Goal: Task Accomplishment & Management: Manage account settings

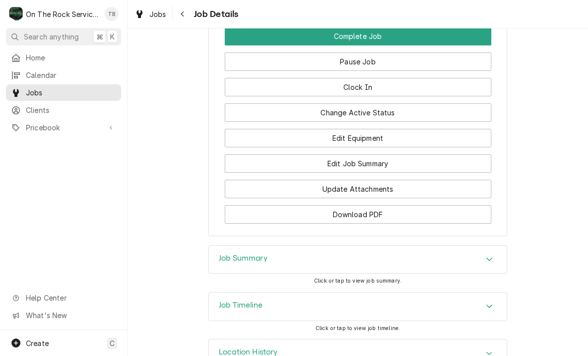
scroll to position [1263, 0]
click at [376, 155] on button "Edit Job Summary" at bounding box center [358, 164] width 267 height 18
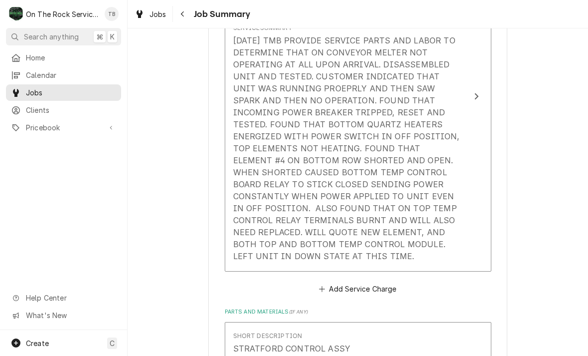
click at [421, 217] on div "9/22/25 TMB PROVIDE SERVICE PARTS AND LABOR TO DETERMINE THAT ON CONVEYOR MELTE…" at bounding box center [347, 147] width 229 height 227
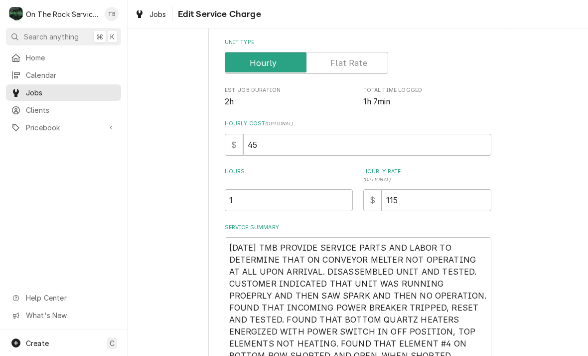
type textarea "x"
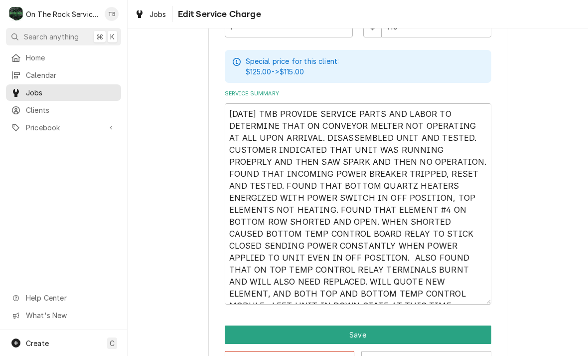
scroll to position [320, 0]
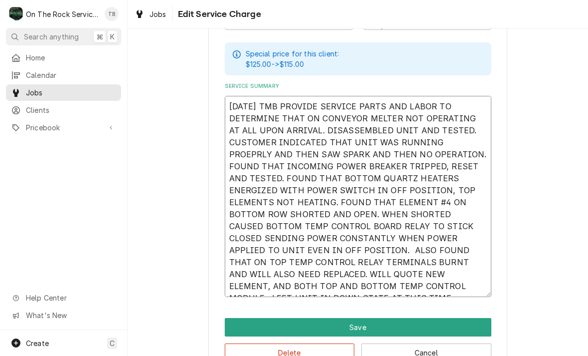
click at [491, 288] on textarea "9/22/25 TMB PROVIDE SERVICE PARTS AND LABOR TO DETERMINE THAT ON CONVEYOR MELTE…" at bounding box center [358, 196] width 267 height 201
type textarea "9/22/25 TMB PROVIDE SERVICE PARTS AND LABOR TO DETERMINE THAT ON CONVEYOR MELTE…"
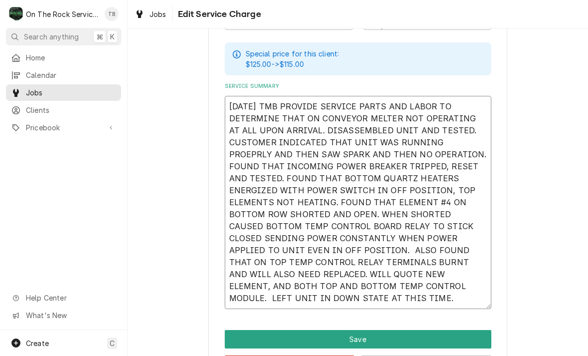
type textarea "x"
type textarea "9/22/25 TMB PROVIDE SERVICE PARTS AND LABOR TO DETERMINE THAT ON CONVEYOR MELTE…"
type textarea "x"
type textarea "9/22/25 TMB PROVIDE SERVICE PARTS AND LABOR TO DETERMINE THAT ON CONVEYOR MELTE…"
type textarea "x"
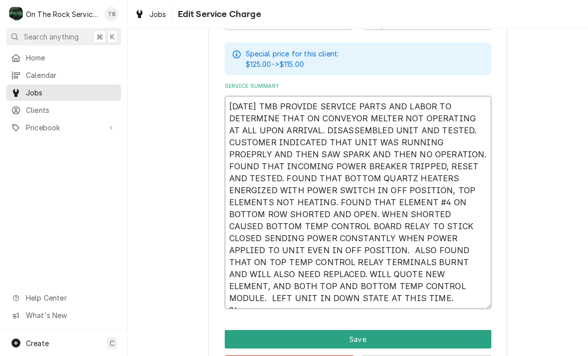
type textarea "9/22/25 TMB PROVIDE SERVICE PARTS AND LABOR TO DETERMINE THAT ON CONVEYOR MELTE…"
type textarea "x"
type textarea "9/22/25 TMB PROVIDE SERVICE PARTS AND LABOR TO DETERMINE THAT ON CONVEYOR MELTE…"
type textarea "x"
type textarea "9/22/25 TMB PROVIDE SERVICE PARTS AND LABOR TO DETERMINE THAT ON CONVEYOR MELTE…"
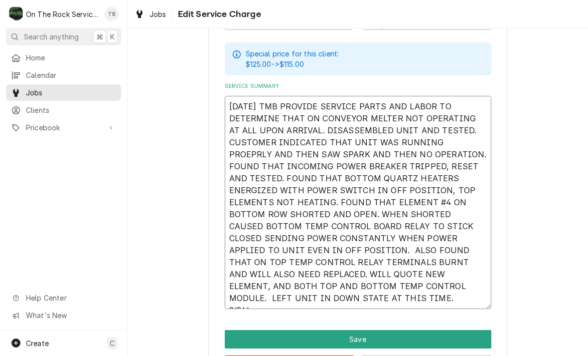
type textarea "x"
type textarea "9/22/25 TMB PROVIDE SERVICE PARTS AND LABOR TO DETERMINE THAT ON CONVEYOR MELTE…"
type textarea "x"
type textarea "9/22/25 TMB PROVIDE SERVICE PARTS AND LABOR TO DETERMINE THAT ON CONVEYOR MELTE…"
type textarea "x"
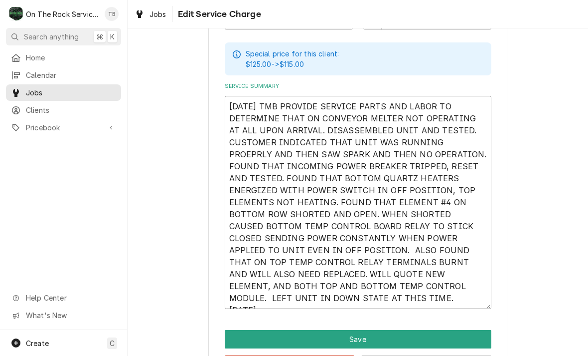
type textarea "9/22/25 TMB PROVIDE SERVICE PARTS AND LABOR TO DETERMINE THAT ON CONVEYOR MELTE…"
type textarea "x"
type textarea "9/22/25 TMB PROVIDE SERVICE PARTS AND LABOR TO DETERMINE THAT ON CONVEYOR MELTE…"
type textarea "x"
type textarea "9/22/25 TMB PROVIDE SERVICE PARTS AND LABOR TO DETERMINE THAT ON CONVEYOR MELTE…"
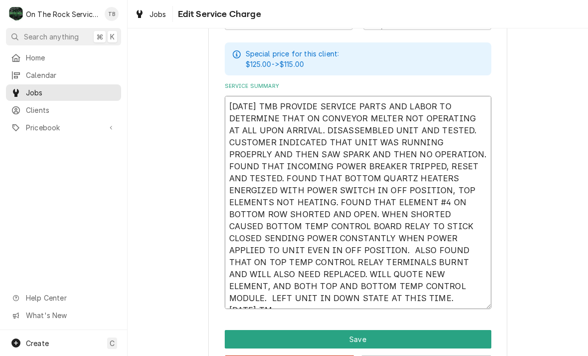
type textarea "x"
type textarea "9/22/25 TMB PROVIDE SERVICE PARTS AND LABOR TO DETERMINE THAT ON CONVEYOR MELTE…"
type textarea "x"
type textarea "9/22/25 TMB PROVIDE SERVICE PARTS AND LABOR TO DETERMINE THAT ON CONVEYOR MELTE…"
type textarea "x"
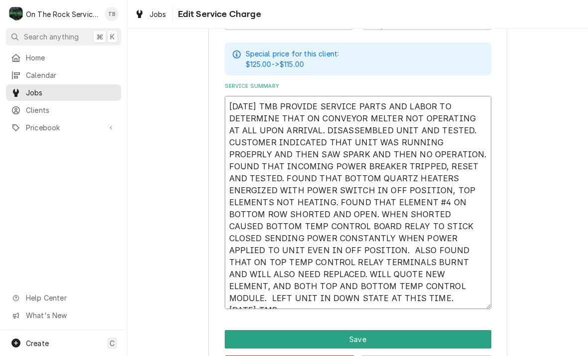
type textarea "9/22/25 TMB PROVIDE SERVICE PARTS AND LABOR TO DETERMINE THAT ON CONVEYOR MELTE…"
type textarea "x"
type textarea "9/22/25 TMB PROVIDE SERVICE PARTS AND LABOR TO DETERMINE THAT ON CONVEYOR MELTE…"
type textarea "x"
type textarea "9/22/25 TMB PROVIDE SERVICE PARTS AND LABOR TO DETERMINE THAT ON CONVEYOR MELTE…"
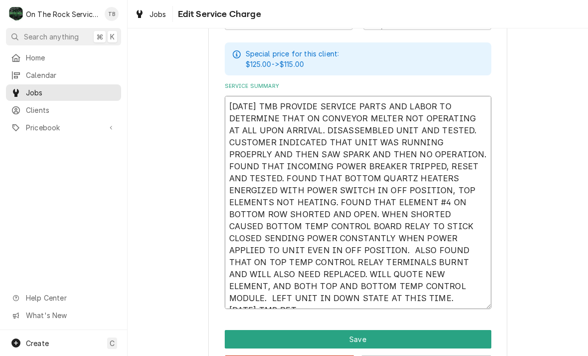
type textarea "x"
type textarea "9/22/25 TMB PROVIDE SERVICE PARTS AND LABOR TO DETERMINE THAT ON CONVEYOR MELTE…"
type textarea "x"
type textarea "9/22/25 TMB PROVIDE SERVICE PARTS AND LABOR TO DETERMINE THAT ON CONVEYOR MELTE…"
type textarea "x"
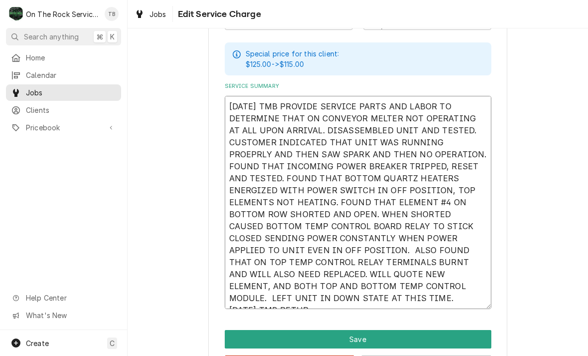
type textarea "9/22/25 TMB PROVIDE SERVICE PARTS AND LABOR TO DETERMINE THAT ON CONVEYOR MELTE…"
type textarea "x"
type textarea "9/22/25 TMB PROVIDE SERVICE PARTS AND LABOR TO DETERMINE THAT ON CONVEYOR MELTE…"
type textarea "x"
type textarea "9/22/25 TMB PROVIDE SERVICE PARTS AND LABOR TO DETERMINE THAT ON CONVEYOR MELTE…"
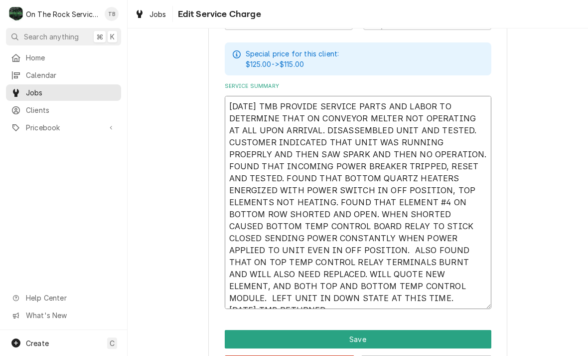
type textarea "x"
type textarea "9/22/25 TMB PROVIDE SERVICE PARTS AND LABOR TO DETERMINE THAT ON CONVEYOR MELTE…"
type textarea "x"
type textarea "9/22/25 TMB PROVIDE SERVICE PARTS AND LABOR TO DETERMINE THAT ON CONVEYOR MELTE…"
type textarea "x"
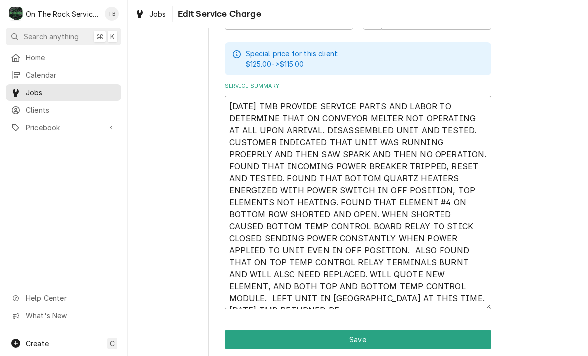
type textarea "9/22/25 TMB PROVIDE SERVICE PARTS AND LABOR TO DETERMINE THAT ON CONVEYOR MELTE…"
type textarea "x"
type textarea "9/22/25 TMB PROVIDE SERVICE PARTS AND LABOR TO DETERMINE THAT ON CONVEYOR MELTE…"
type textarea "x"
type textarea "9/22/25 TMB PROVIDE SERVICE PARTS AND LABOR TO DETERMINE THAT ON CONVEYOR MELTE…"
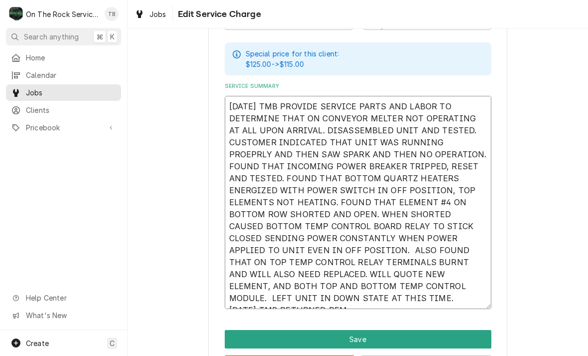
type textarea "x"
type textarea "9/22/25 TMB PROVIDE SERVICE PARTS AND LABOR TO DETERMINE THAT ON CONVEYOR MELTE…"
type textarea "x"
type textarea "9/22/25 TMB PROVIDE SERVICE PARTS AND LABOR TO DETERMINE THAT ON CONVEYOR MELTE…"
type textarea "x"
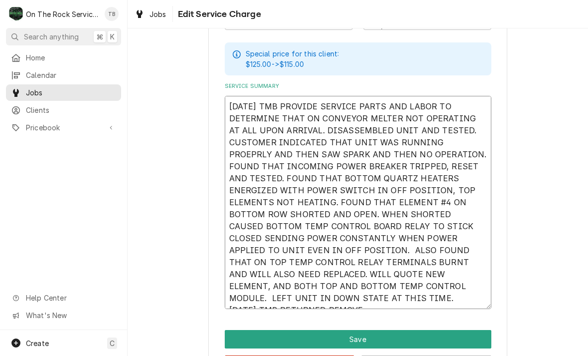
type textarea "9/22/25 TMB PROVIDE SERVICE PARTS AND LABOR TO DETERMINE THAT ON CONVEYOR MELTE…"
type textarea "x"
type textarea "9/22/25 TMB PROVIDE SERVICE PARTS AND LABOR TO DETERMINE THAT ON CONVEYOR MELTE…"
type textarea "x"
type textarea "9/22/25 TMB PROVIDE SERVICE PARTS AND LABOR TO DETERMINE THAT ON CONVEYOR MELTE…"
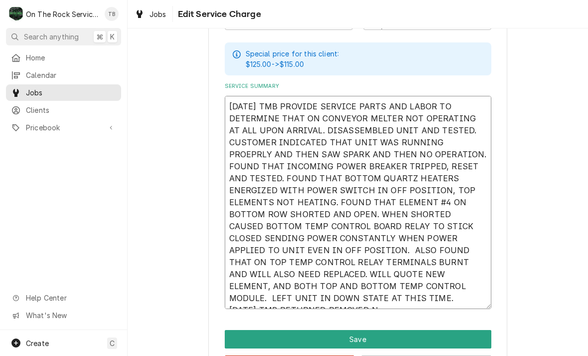
type textarea "x"
type textarea "9/22/25 TMB PROVIDE SERVICE PARTS AND LABOR TO DETERMINE THAT ON CONVEYOR MELTE…"
type textarea "x"
type textarea "9/22/25 TMB PROVIDE SERVICE PARTS AND LABOR TO DETERMINE THAT ON CONVEYOR MELTE…"
type textarea "x"
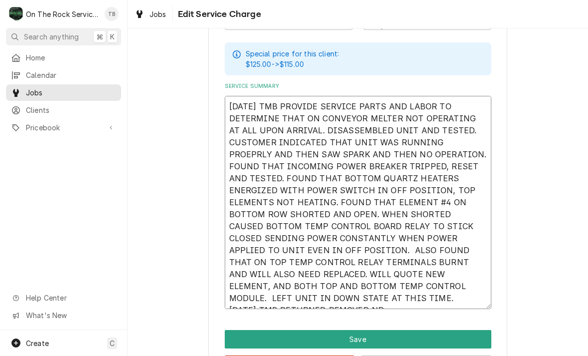
type textarea "9/22/25 TMB PROVIDE SERVICE PARTS AND LABOR TO DETERMINE THAT ON CONVEYOR MELTE…"
type textarea "x"
type textarea "9/22/25 TMB PROVIDE SERVICE PARTS AND LABOR TO DETERMINE THAT ON CONVEYOR MELTE…"
type textarea "x"
type textarea "9/22/25 TMB PROVIDE SERVICE PARTS AND LABOR TO DETERMINE THAT ON CONVEYOR MELTE…"
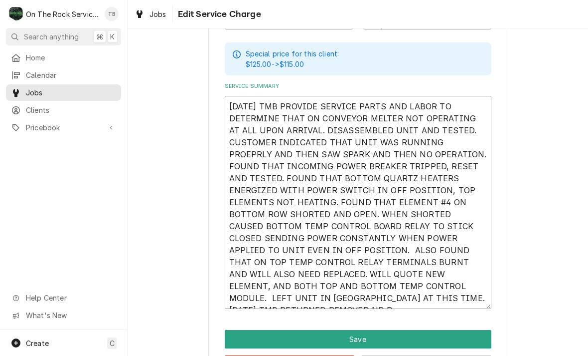
type textarea "x"
type textarea "9/22/25 TMB PROVIDE SERVICE PARTS AND LABOR TO DETERMINE THAT ON CONVEYOR MELTE…"
type textarea "x"
type textarea "9/22/25 TMB PROVIDE SERVICE PARTS AND LABOR TO DETERMINE THAT ON CONVEYOR MELTE…"
type textarea "x"
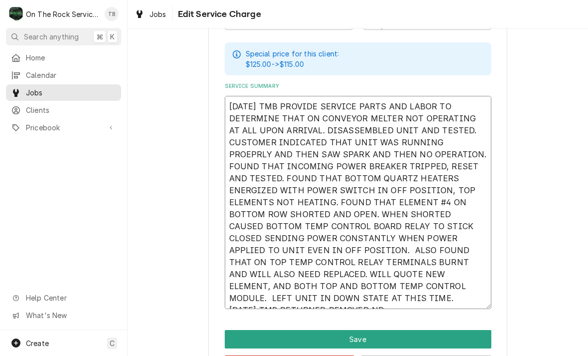
type textarea "9/22/25 TMB PROVIDE SERVICE PARTS AND LABOR TO DETERMINE THAT ON CONVEYOR MELTE…"
type textarea "x"
type textarea "9/22/25 TMB PROVIDE SERVICE PARTS AND LABOR TO DETERMINE THAT ON CONVEYOR MELTE…"
type textarea "x"
type textarea "9/22/25 TMB PROVIDE SERVICE PARTS AND LABOR TO DETERMINE THAT ON CONVEYOR MELTE…"
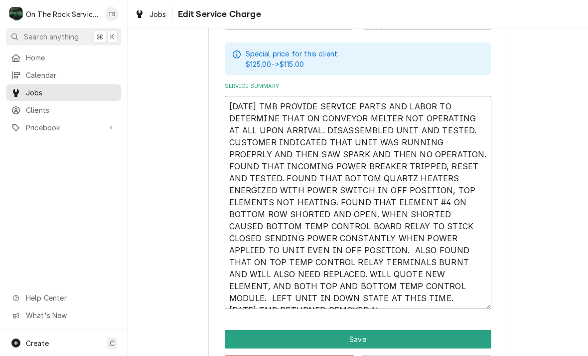
type textarea "x"
type textarea "9/22/25 TMB PROVIDE SERVICE PARTS AND LABOR TO DETERMINE THAT ON CONVEYOR MELTE…"
type textarea "x"
type textarea "9/22/25 TMB PROVIDE SERVICE PARTS AND LABOR TO DETERMINE THAT ON CONVEYOR MELTE…"
type textarea "x"
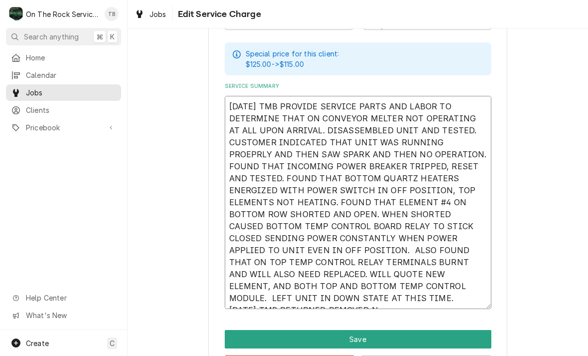
type textarea "9/22/25 TMB PROVIDE SERVICE PARTS AND LABOR TO DETERMINE THAT ON CONVEYOR MELTE…"
type textarea "x"
type textarea "9/22/25 TMB PROVIDE SERVICE PARTS AND LABOR TO DETERMINE THAT ON CONVEYOR MELTE…"
type textarea "x"
type textarea "9/22/25 TMB PROVIDE SERVICE PARTS AND LABOR TO DETERMINE THAT ON CONVEYOR MELTE…"
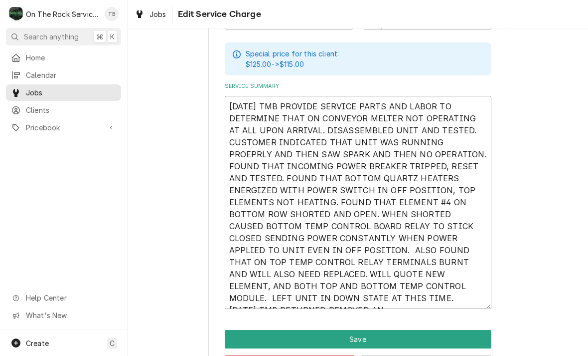
type textarea "x"
type textarea "9/22/25 TMB PROVIDE SERVICE PARTS AND LABOR TO DETERMINE THAT ON CONVEYOR MELTE…"
type textarea "x"
type textarea "9/22/25 TMB PROVIDE SERVICE PARTS AND LABOR TO DETERMINE THAT ON CONVEYOR MELTE…"
type textarea "x"
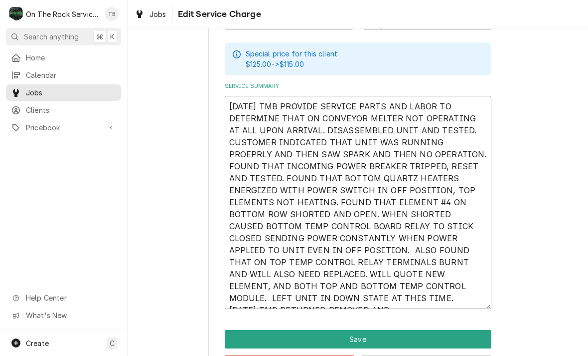
type textarea "9/22/25 TMB PROVIDE SERVICE PARTS AND LABOR TO DETERMINE THAT ON CONVEYOR MELTE…"
type textarea "x"
type textarea "9/22/25 TMB PROVIDE SERVICE PARTS AND LABOR TO DETERMINE THAT ON CONVEYOR MELTE…"
type textarea "x"
type textarea "9/22/25 TMB PROVIDE SERVICE PARTS AND LABOR TO DETERMINE THAT ON CONVEYOR MELTE…"
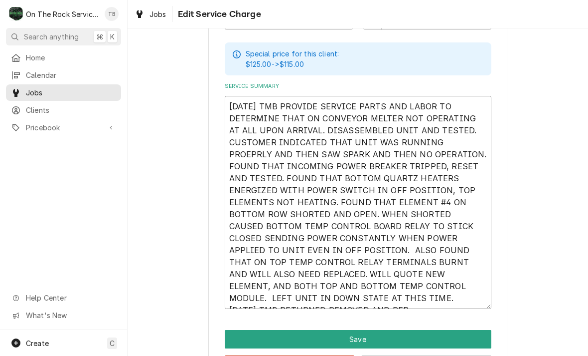
type textarea "x"
type textarea "9/22/25 TMB PROVIDE SERVICE PARTS AND LABOR TO DETERMINE THAT ON CONVEYOR MELTE…"
type textarea "x"
type textarea "9/22/25 TMB PROVIDE SERVICE PARTS AND LABOR TO DETERMINE THAT ON CONVEYOR MELTE…"
type textarea "x"
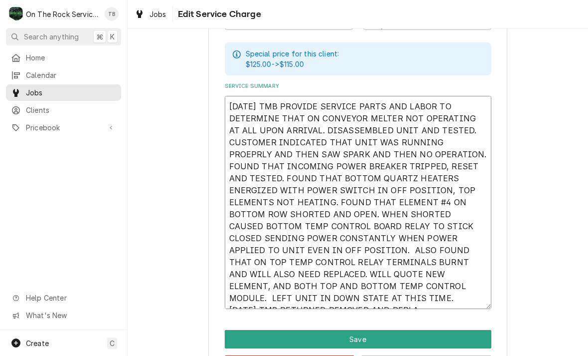
type textarea "9/22/25 TMB PROVIDE SERVICE PARTS AND LABOR TO DETERMINE THAT ON CONVEYOR MELTE…"
type textarea "x"
type textarea "9/22/25 TMB PROVIDE SERVICE PARTS AND LABOR TO DETERMINE THAT ON CONVEYOR MELTE…"
type textarea "x"
type textarea "9/22/25 TMB PROVIDE SERVICE PARTS AND LABOR TO DETERMINE THAT ON CONVEYOR MELTE…"
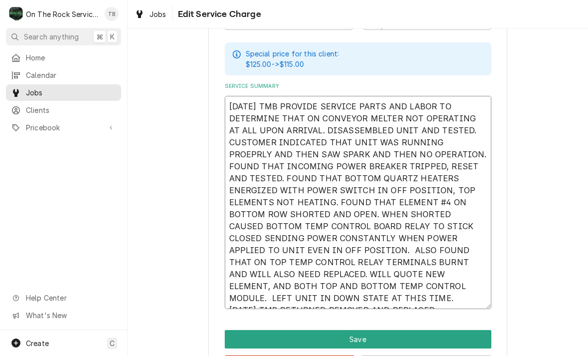
type textarea "x"
type textarea "9/22/25 TMB PROVIDE SERVICE PARTS AND LABOR TO DETERMINE THAT ON CONVEYOR MELTE…"
type textarea "x"
type textarea "9/22/25 TMB PROVIDE SERVICE PARTS AND LABOR TO DETERMINE THAT ON CONVEYOR MELTE…"
type textarea "x"
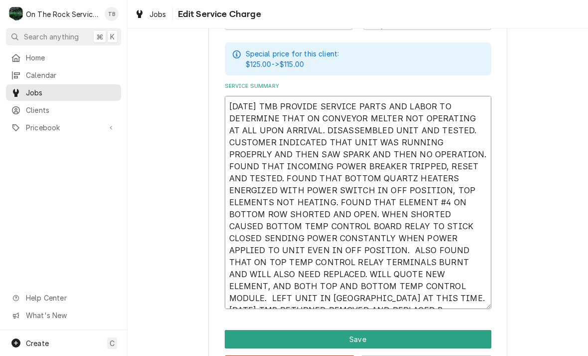
type textarea "9/22/25 TMB PROVIDE SERVICE PARTS AND LABOR TO DETERMINE THAT ON CONVEYOR MELTE…"
type textarea "x"
type textarea "9/22/25 TMB PROVIDE SERVICE PARTS AND LABOR TO DETERMINE THAT ON CONVEYOR MELTE…"
type textarea "x"
type textarea "9/22/25 TMB PROVIDE SERVICE PARTS AND LABOR TO DETERMINE THAT ON CONVEYOR MELTE…"
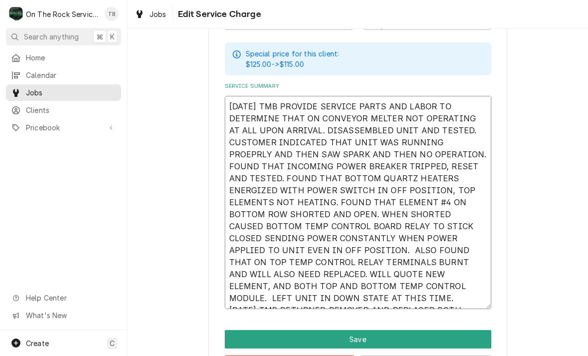
type textarea "x"
type textarea "9/22/25 TMB PROVIDE SERVICE PARTS AND LABOR TO DETERMINE THAT ON CONVEYOR MELTE…"
type textarea "x"
type textarea "9/22/25 TMB PROVIDE SERVICE PARTS AND LABOR TO DETERMINE THAT ON CONVEYOR MELTE…"
type textarea "x"
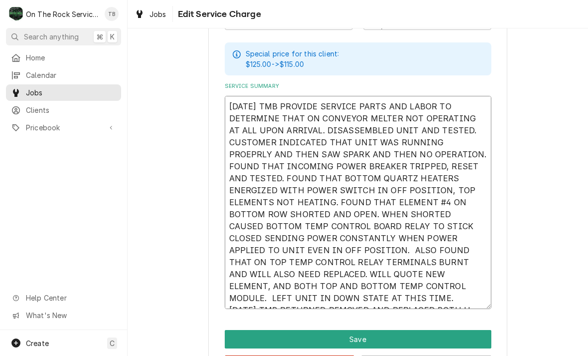
type textarea "9/22/25 TMB PROVIDE SERVICE PARTS AND LABOR TO DETERMINE THAT ON CONVEYOR MELTE…"
type textarea "x"
type textarea "9/22/25 TMB PROVIDE SERVICE PARTS AND LABOR TO DETERMINE THAT ON CONVEYOR MELTE…"
type textarea "x"
type textarea "9/22/25 TMB PROVIDE SERVICE PARTS AND LABOR TO DETERMINE THAT ON CONVEYOR MELTE…"
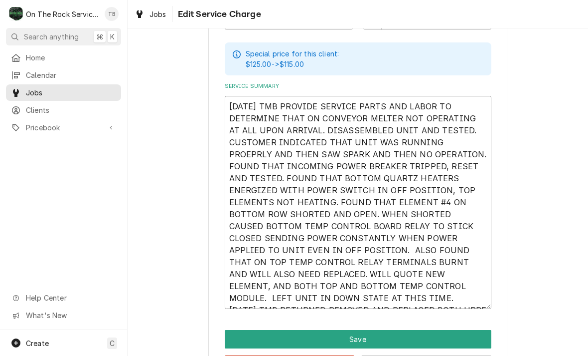
type textarea "x"
type textarea "9/22/25 TMB PROVIDE SERVICE PARTS AND LABOR TO DETERMINE THAT ON CONVEYOR MELTE…"
type textarea "x"
type textarea "9/22/25 TMB PROVIDE SERVICE PARTS AND LABOR TO DETERMINE THAT ON CONVEYOR MELTE…"
type textarea "x"
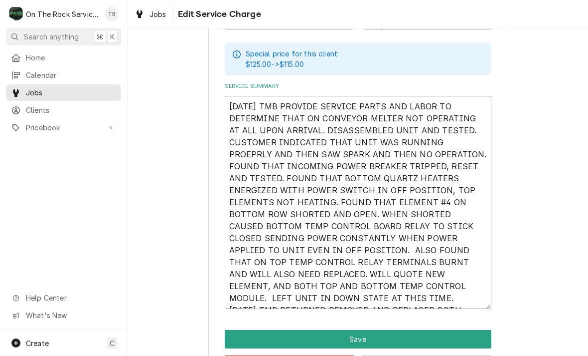
type textarea "9/22/25 TMB PROVIDE SERVICE PARTS AND LABOR TO DETERMINE THAT ON CONVEYOR MELTE…"
type textarea "x"
type textarea "9/22/25 TMB PROVIDE SERVICE PARTS AND LABOR TO DETERMINE THAT ON CONVEYOR MELTE…"
type textarea "x"
type textarea "9/22/25 TMB PROVIDE SERVICE PARTS AND LABOR TO DETERMINE THAT ON CONVEYOR MELTE…"
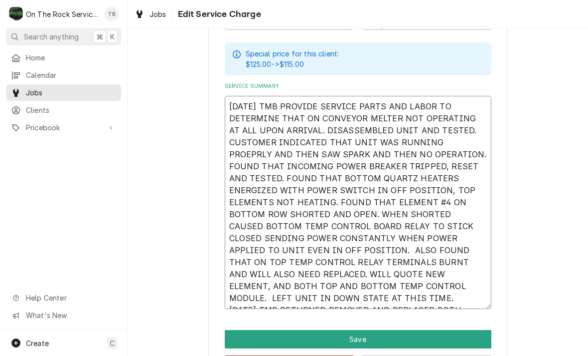
type textarea "x"
type textarea "9/22/25 TMB PROVIDE SERVICE PARTS AND LABOR TO DETERMINE THAT ON CONVEYOR MELTE…"
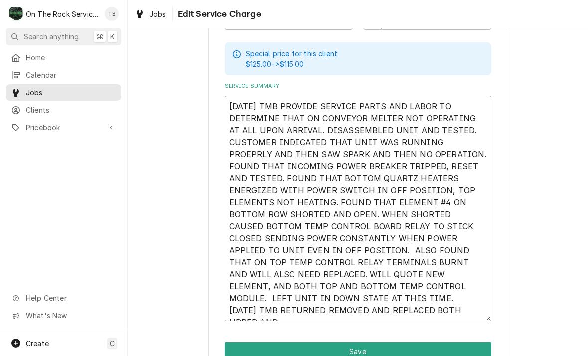
type textarea "x"
type textarea "9/22/25 TMB PROVIDE SERVICE PARTS AND LABOR TO DETERMINE THAT ON CONVEYOR MELTE…"
type textarea "x"
type textarea "9/22/25 TMB PROVIDE SERVICE PARTS AND LABOR TO DETERMINE THAT ON CONVEYOR MELTE…"
type textarea "x"
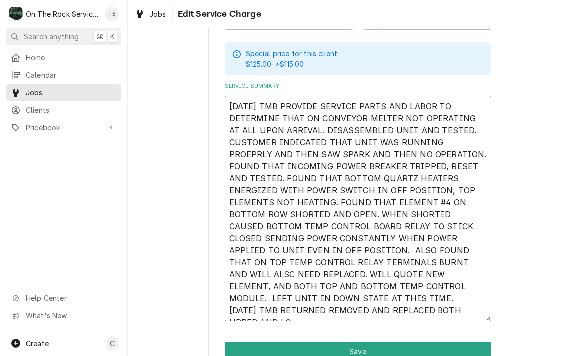
type textarea "9/22/25 TMB PROVIDE SERVICE PARTS AND LABOR TO DETERMINE THAT ON CONVEYOR MELTE…"
type textarea "x"
type textarea "9/22/25 TMB PROVIDE SERVICE PARTS AND LABOR TO DETERMINE THAT ON CONVEYOR MELTE…"
type textarea "x"
type textarea "9/22/25 TMB PROVIDE SERVICE PARTS AND LABOR TO DETERMINE THAT ON CONVEYOR MELTE…"
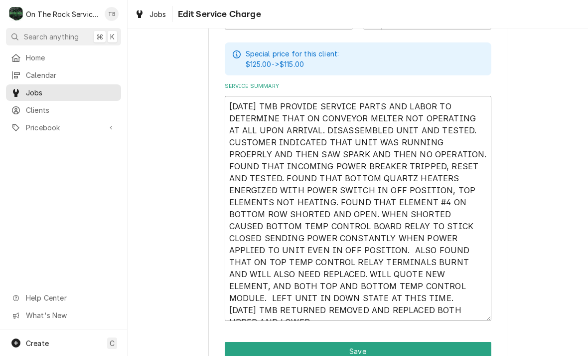
type textarea "x"
type textarea "9/22/25 TMB PROVIDE SERVICE PARTS AND LABOR TO DETERMINE THAT ON CONVEYOR MELTE…"
type textarea "x"
type textarea "9/22/25 TMB PROVIDE SERVICE PARTS AND LABOR TO DETERMINE THAT ON CONVEYOR MELTE…"
type textarea "x"
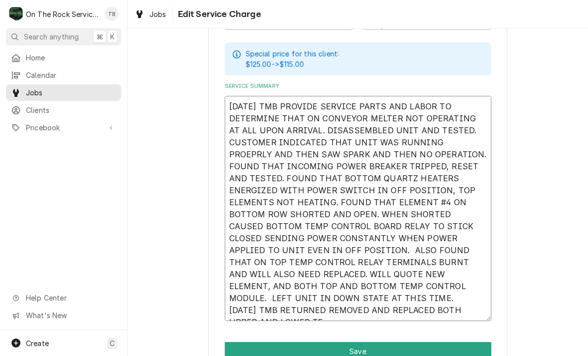
type textarea "9/22/25 TMB PROVIDE SERVICE PARTS AND LABOR TO DETERMINE THAT ON CONVEYOR MELTE…"
type textarea "x"
type textarea "9/22/25 TMB PROVIDE SERVICE PARTS AND LABOR TO DETERMINE THAT ON CONVEYOR MELTE…"
type textarea "x"
type textarea "9/22/25 TMB PROVIDE SERVICE PARTS AND LABOR TO DETERMINE THAT ON CONVEYOR MELTE…"
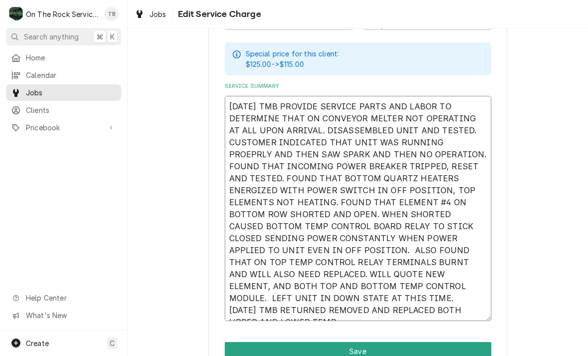
type textarea "x"
type textarea "9/22/25 TMB PROVIDE SERVICE PARTS AND LABOR TO DETERMINE THAT ON CONVEYOR MELTE…"
type textarea "x"
type textarea "9/22/25 TMB PROVIDE SERVICE PARTS AND LABOR TO DETERMINE THAT ON CONVEYOR MELTE…"
type textarea "x"
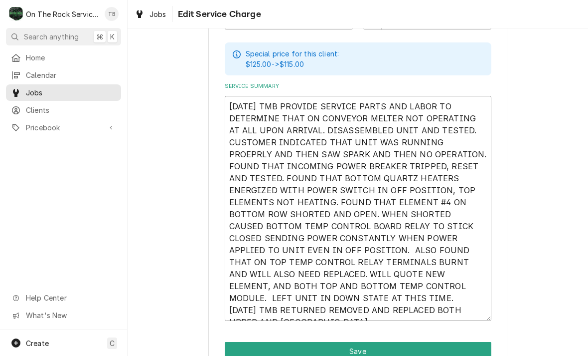
type textarea "9/22/25 TMB PROVIDE SERVICE PARTS AND LABOR TO DETERMINE THAT ON CONVEYOR MELTE…"
type textarea "x"
type textarea "9/22/25 TMB PROVIDE SERVICE PARTS AND LABOR TO DETERMINE THAT ON CONVEYOR MELTE…"
type textarea "x"
type textarea "9/22/25 TMB PROVIDE SERVICE PARTS AND LABOR TO DETERMINE THAT ON CONVEYOR MELTE…"
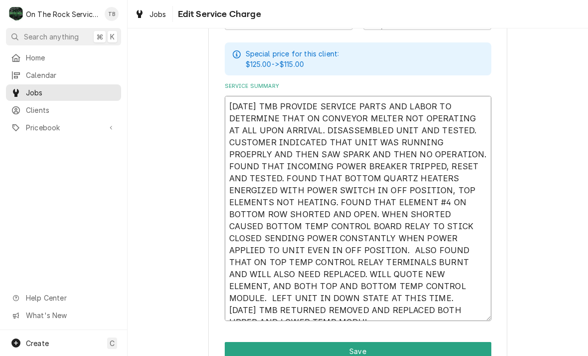
type textarea "x"
type textarea "9/22/25 TMB PROVIDE SERVICE PARTS AND LABOR TO DETERMINE THAT ON CONVEYOR MELTE…"
type textarea "x"
type textarea "9/22/25 TMB PROVIDE SERVICE PARTS AND LABOR TO DETERMINE THAT ON CONVEYOR MELTE…"
type textarea "x"
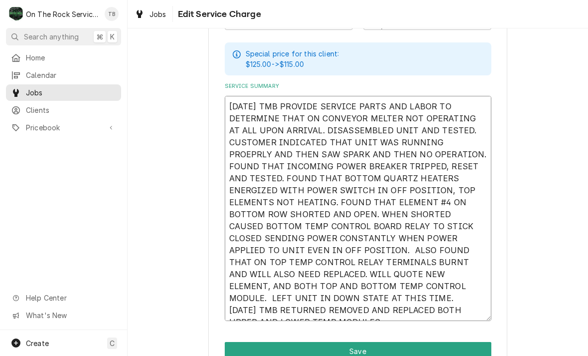
type textarea "9/22/25 TMB PROVIDE SERVICE PARTS AND LABOR TO DETERMINE THAT ON CONVEYOR MELTE…"
type textarea "x"
type textarea "9/22/25 TMB PROVIDE SERVICE PARTS AND LABOR TO DETERMINE THAT ON CONVEYOR MELTE…"
type textarea "x"
type textarea "9/22/25 TMB PROVIDE SERVICE PARTS AND LABOR TO DETERMINE THAT ON CONVEYOR MELTE…"
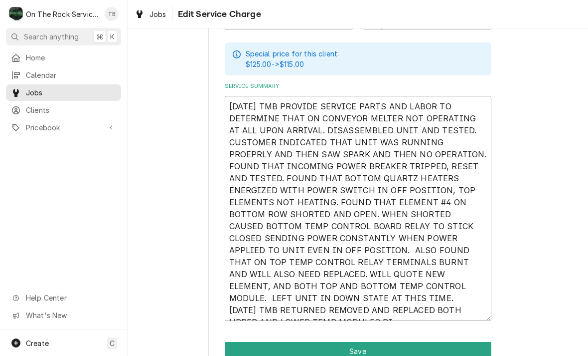
type textarea "x"
type textarea "9/22/25 TMB PROVIDE SERVICE PARTS AND LABOR TO DETERMINE THAT ON CONVEYOR MELTE…"
type textarea "x"
type textarea "9/22/25 TMB PROVIDE SERVICE PARTS AND LABOR TO DETERMINE THAT ON CONVEYOR MELTE…"
type textarea "x"
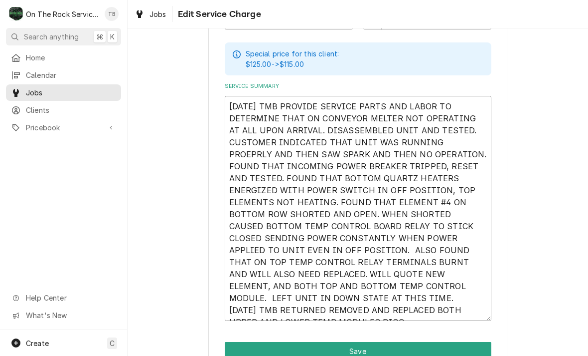
type textarea "9/22/25 TMB PROVIDE SERVICE PARTS AND LABOR TO DETERMINE THAT ON CONVEYOR MELTE…"
type textarea "x"
type textarea "9/22/25 TMB PROVIDE SERVICE PARTS AND LABOR TO DETERMINE THAT ON CONVEYOR MELTE…"
type textarea "x"
type textarea "9/22/25 TMB PROVIDE SERVICE PARTS AND LABOR TO DETERMINE THAT ON CONVEYOR MELTE…"
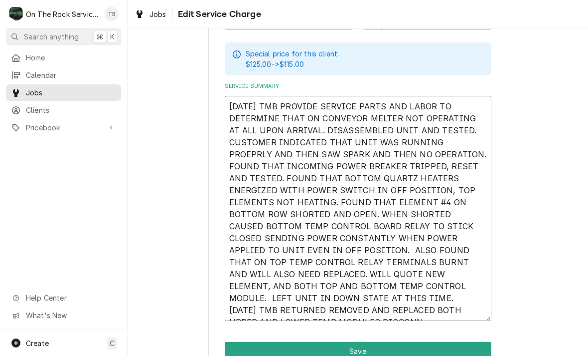
type textarea "x"
type textarea "9/22/25 TMB PROVIDE SERVICE PARTS AND LABOR TO DETERMINE THAT ON CONVEYOR MELTE…"
type textarea "x"
type textarea "9/22/25 TMB PROVIDE SERVICE PARTS AND LABOR TO DETERMINE THAT ON CONVEYOR MELTE…"
type textarea "x"
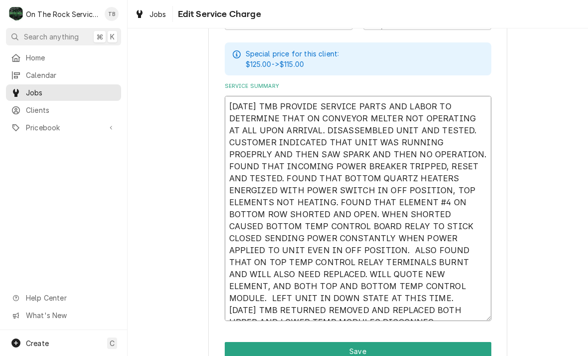
type textarea "9/22/25 TMB PROVIDE SERVICE PARTS AND LABOR TO DETERMINE THAT ON CONVEYOR MELTE…"
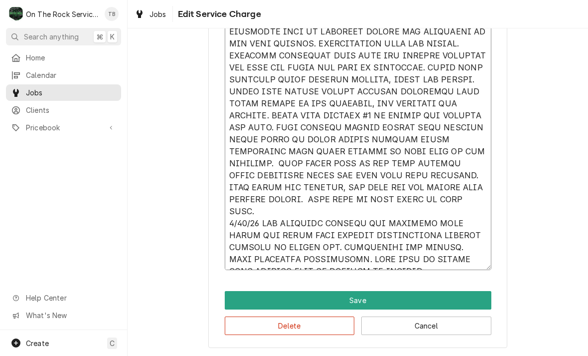
scroll to position [406, 0]
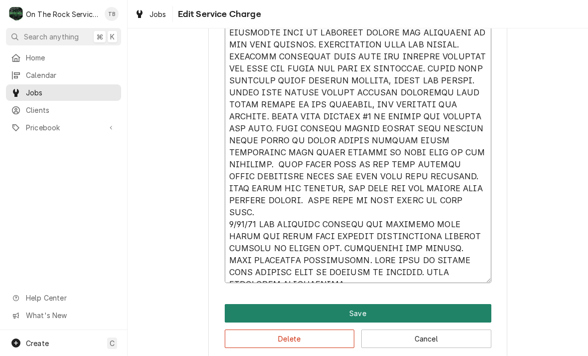
click at [353, 309] on button "Save" at bounding box center [358, 313] width 267 height 18
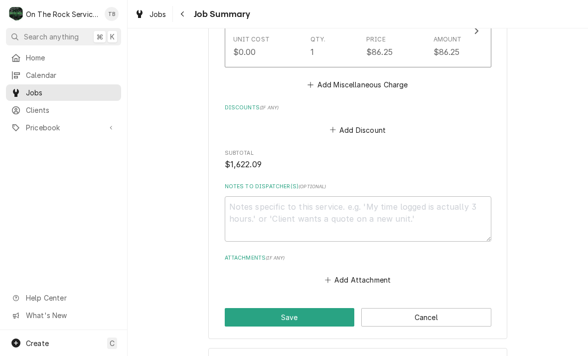
scroll to position [1267, 0]
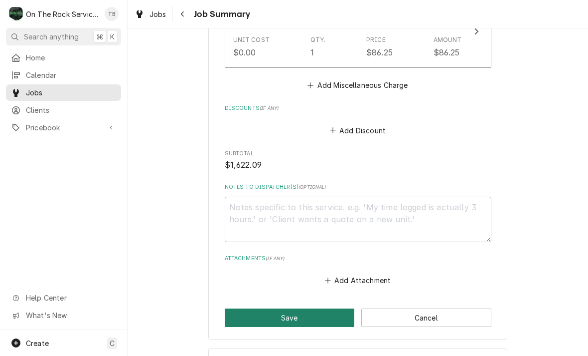
click at [301, 308] on button "Save" at bounding box center [290, 317] width 130 height 18
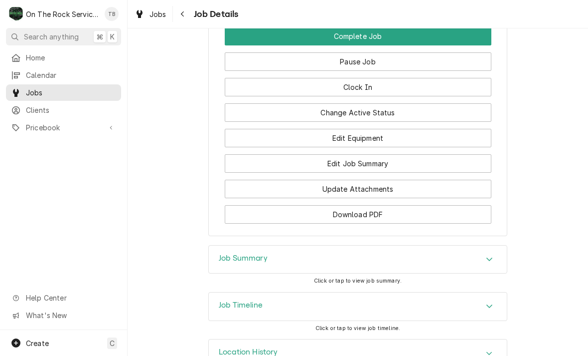
scroll to position [1263, 0]
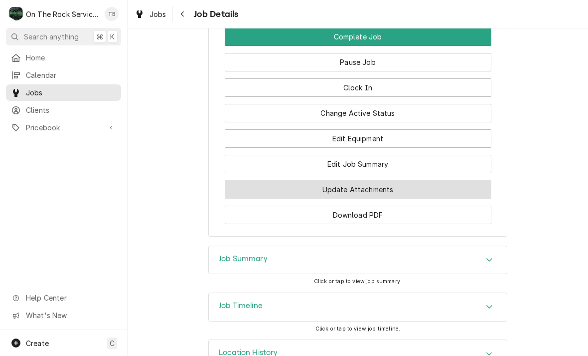
click at [370, 180] on button "Update Attachments" at bounding box center [358, 189] width 267 height 18
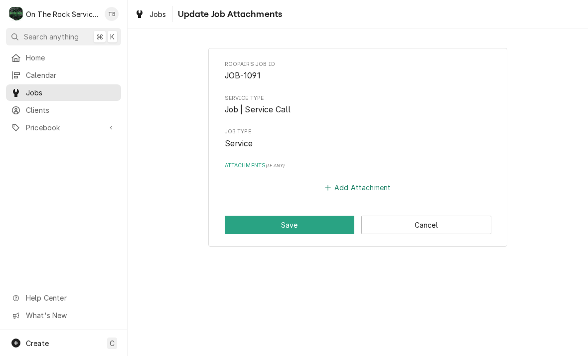
click at [358, 189] on button "Add Attachment" at bounding box center [358, 187] width 70 height 14
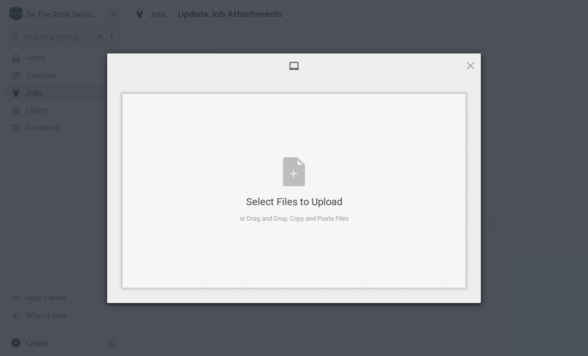
click at [293, 176] on div "Select Files to Upload or Drag and Drop, Copy and Paste Files" at bounding box center [294, 190] width 109 height 66
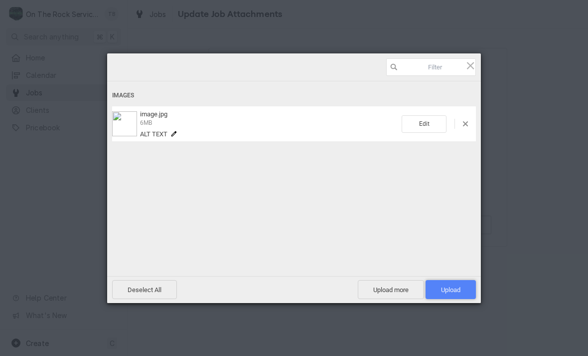
click at [463, 289] on span "Upload 1" at bounding box center [451, 289] width 50 height 19
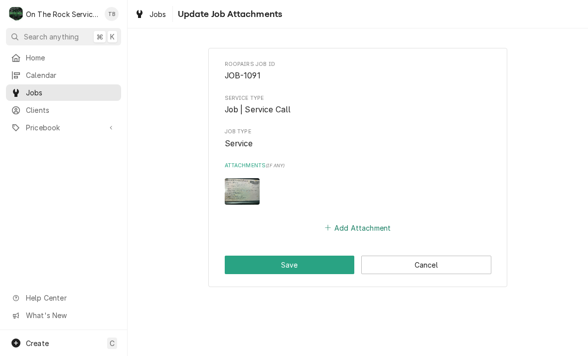
click at [353, 229] on button "Add Attachment" at bounding box center [358, 227] width 70 height 14
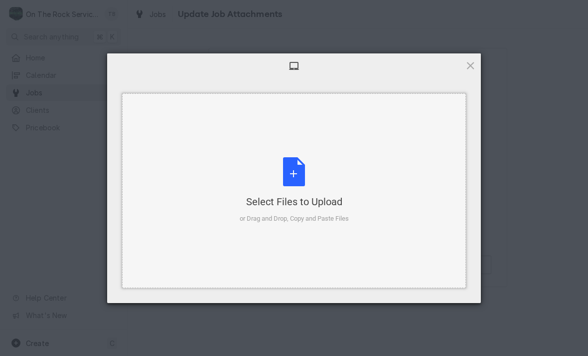
click at [297, 176] on div "Select Files to Upload or Drag and Drop, Copy and Paste Files" at bounding box center [294, 190] width 109 height 66
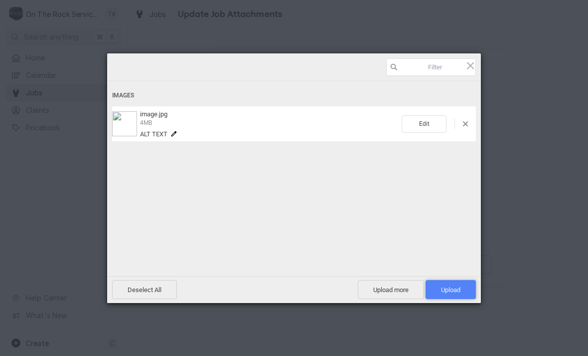
click at [451, 290] on span "Upload 1" at bounding box center [450, 289] width 19 height 7
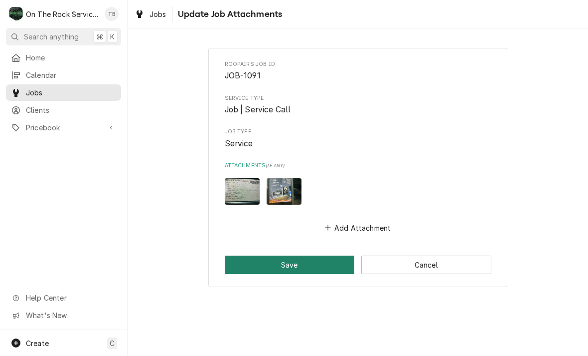
click at [292, 261] on button "Save" at bounding box center [290, 264] width 130 height 18
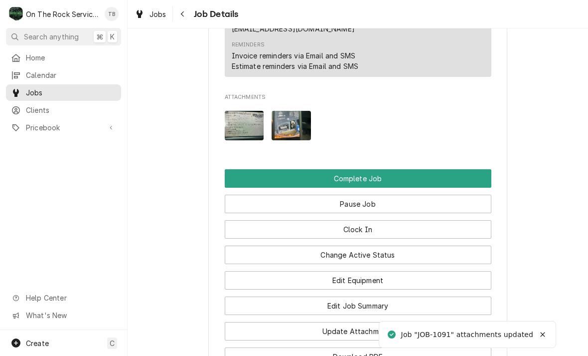
scroll to position [1210, 0]
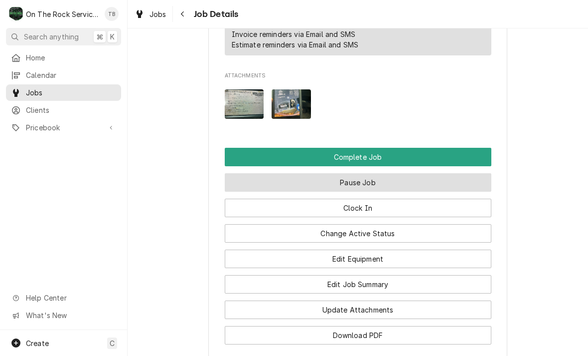
click at [366, 173] on button "Pause Job" at bounding box center [358, 182] width 267 height 18
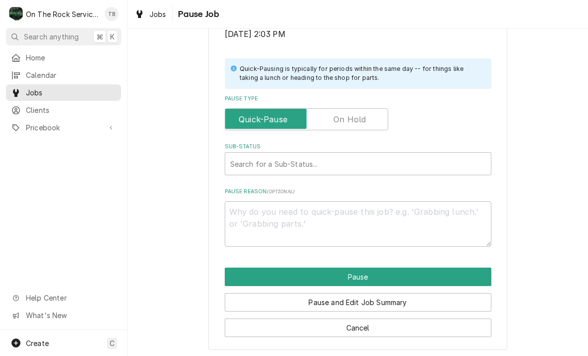
scroll to position [200, 0]
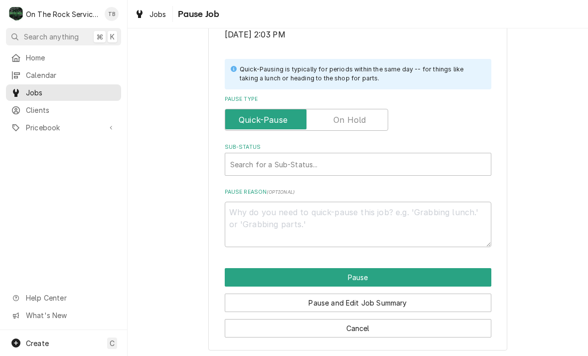
click at [356, 109] on input "Pause Type" at bounding box center [306, 120] width 155 height 22
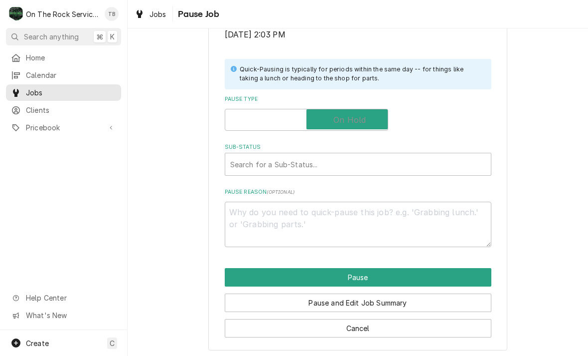
checkbox input "true"
type textarea "x"
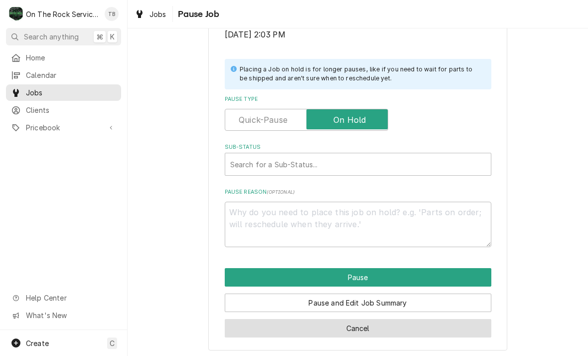
click at [365, 324] on button "Cancel" at bounding box center [358, 328] width 267 height 18
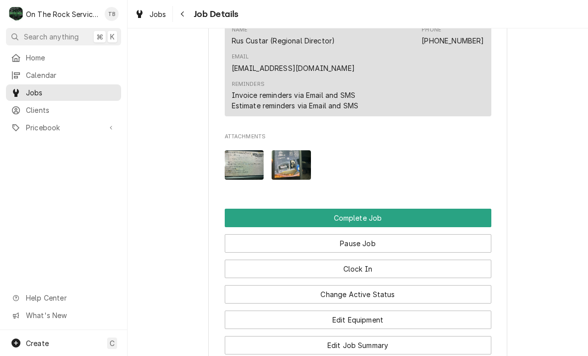
scroll to position [1149, 0]
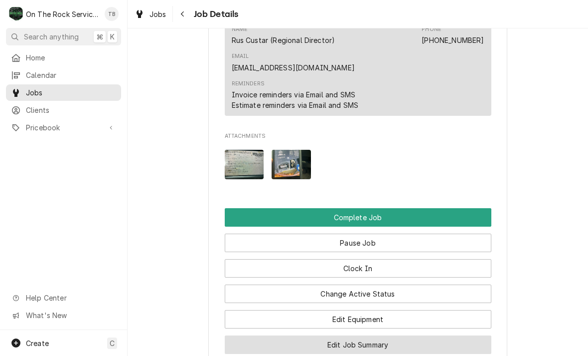
click at [376, 335] on button "Edit Job Summary" at bounding box center [358, 344] width 267 height 18
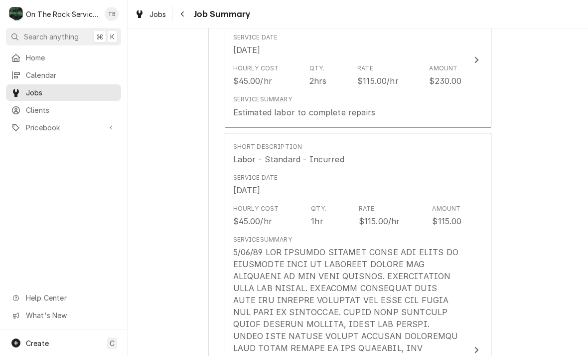
scroll to position [292, 0]
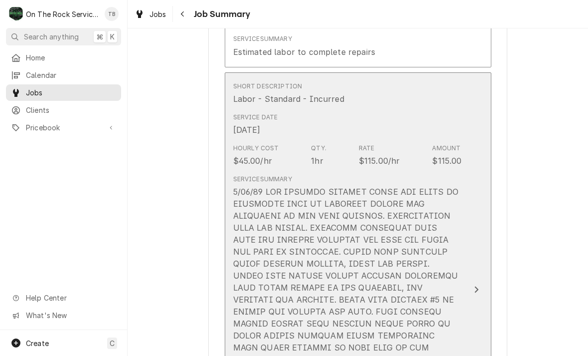
click at [323, 161] on div "Qty. 1hr" at bounding box center [318, 155] width 15 height 23
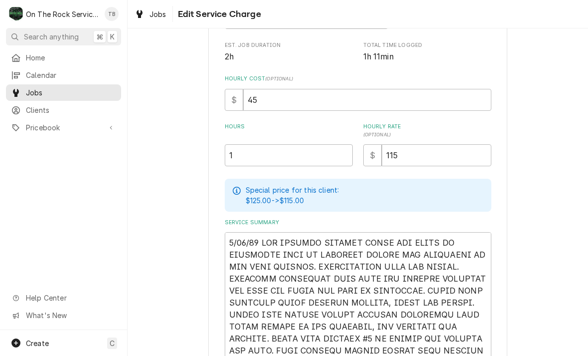
scroll to position [186, 0]
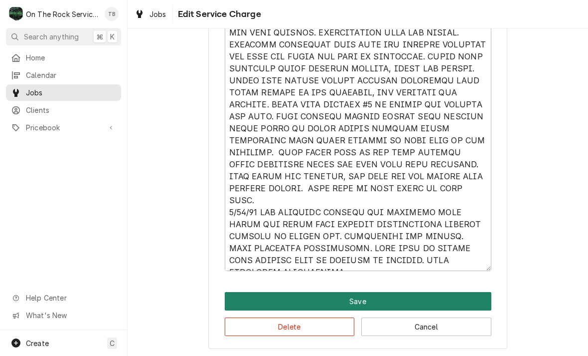
click at [362, 301] on button "Save" at bounding box center [358, 301] width 267 height 18
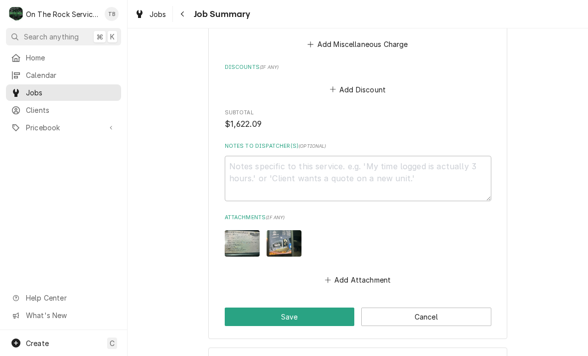
scroll to position [1308, 0]
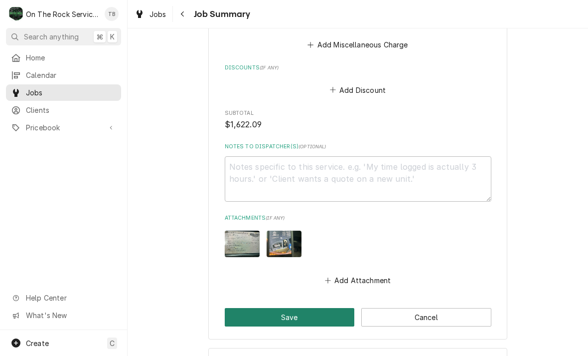
click at [283, 308] on button "Save" at bounding box center [290, 317] width 130 height 18
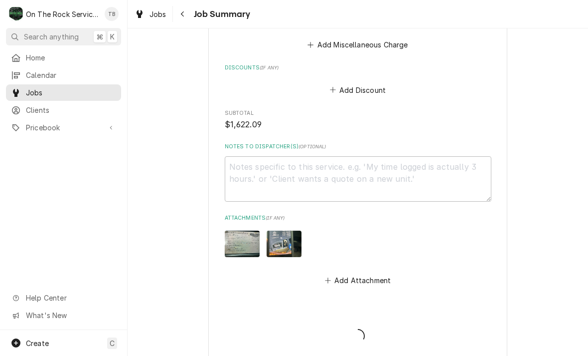
type textarea "x"
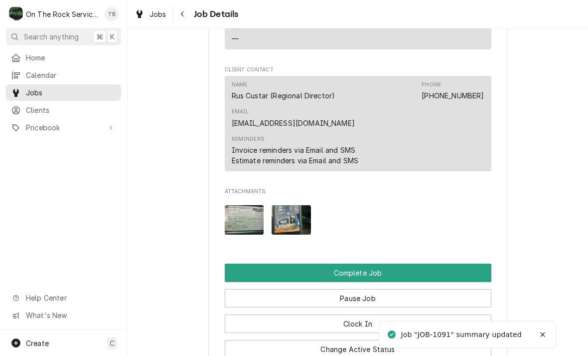
scroll to position [1144, 0]
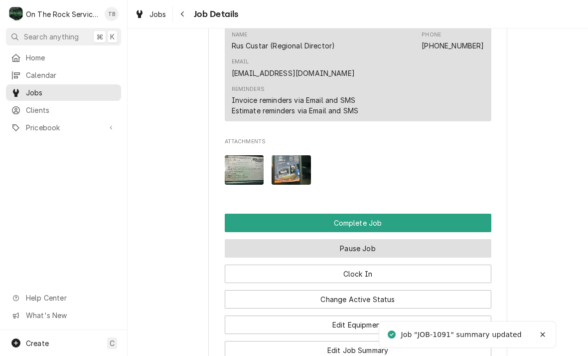
click at [363, 239] on button "Pause Job" at bounding box center [358, 248] width 267 height 18
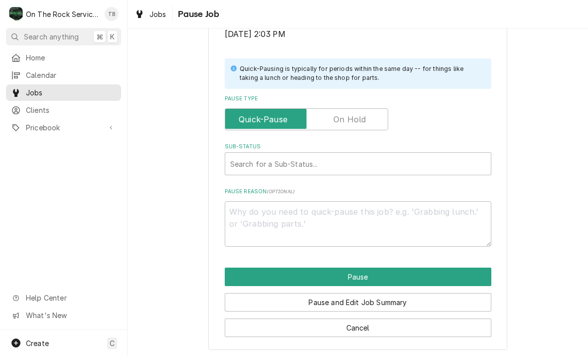
scroll to position [200, 0]
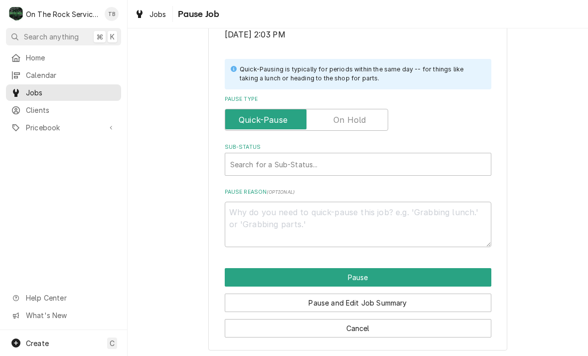
click at [363, 117] on label "Pause Type" at bounding box center [307, 120] width 164 height 22
click at [363, 117] on input "Pause Type" at bounding box center [306, 120] width 155 height 22
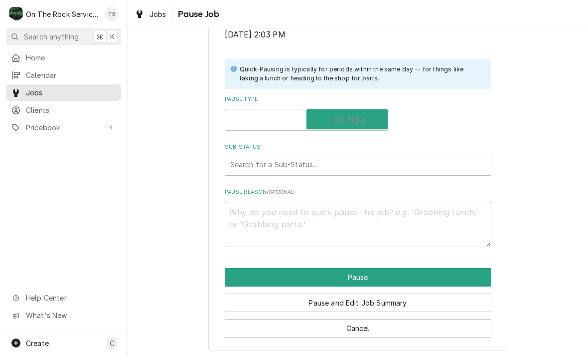
checkbox input "true"
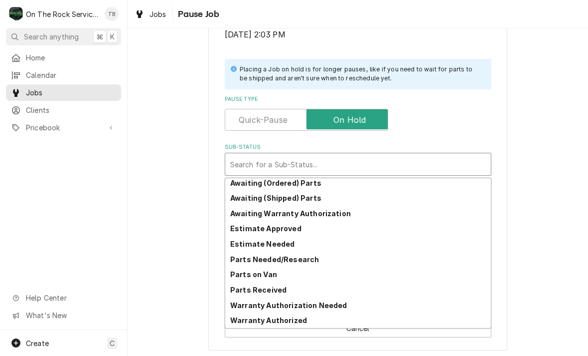
scroll to position [49, 0]
click at [309, 261] on div "Parts Needed/Research" at bounding box center [358, 258] width 266 height 15
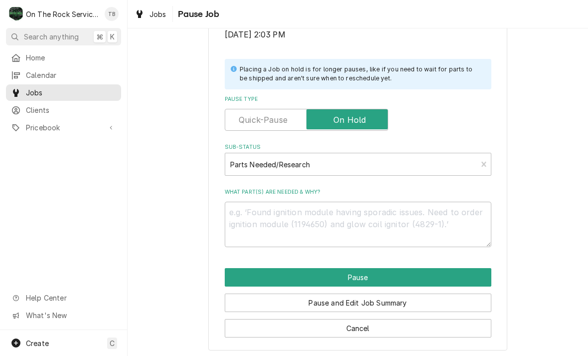
scroll to position [188, 0]
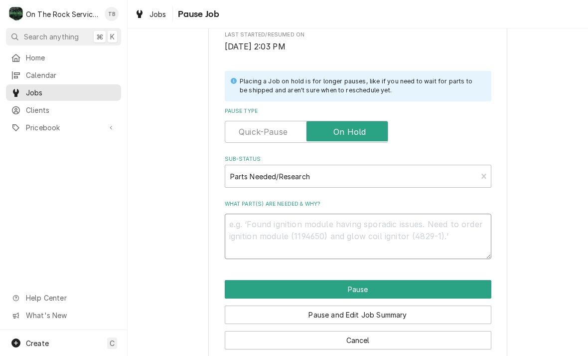
click at [258, 228] on textarea "What part(s) are needed & why?" at bounding box center [358, 235] width 267 height 45
type textarea "x"
type textarea "R"
type textarea "x"
type textarea "RE"
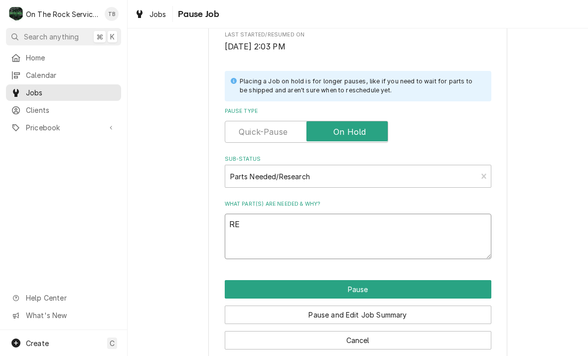
type textarea "x"
type textarea "REE"
type textarea "x"
type textarea "REET"
type textarea "x"
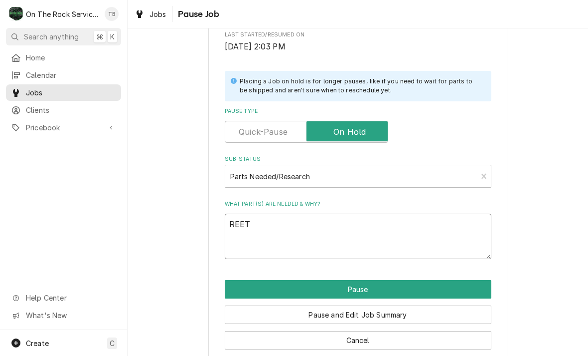
type textarea "REETU"
type textarea "x"
type textarea "REETUR"
type textarea "x"
type textarea "REETURN"
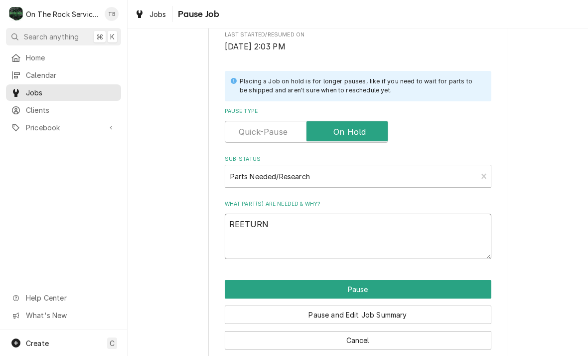
type textarea "x"
type textarea "REETURN"
type textarea "x"
type textarea "REETURN WI"
type textarea "x"
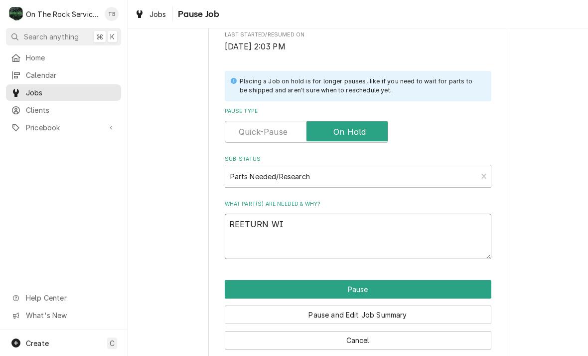
type textarea "REETURN W"
type textarea "x"
type textarea "REETURN WE"
type textarea "x"
type textarea "REETURN WEH"
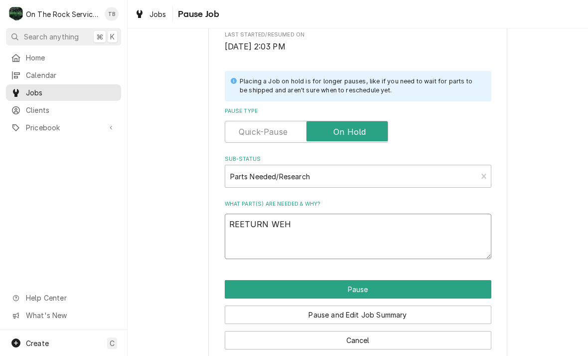
type textarea "x"
type textarea "REETURN WE"
type textarea "x"
type textarea "REETURN W"
type textarea "x"
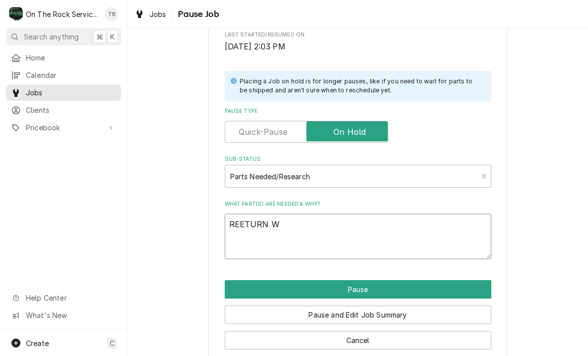
type textarea "REETURN"
type textarea "x"
type textarea "REETURN"
type textarea "x"
type textarea "REETUR"
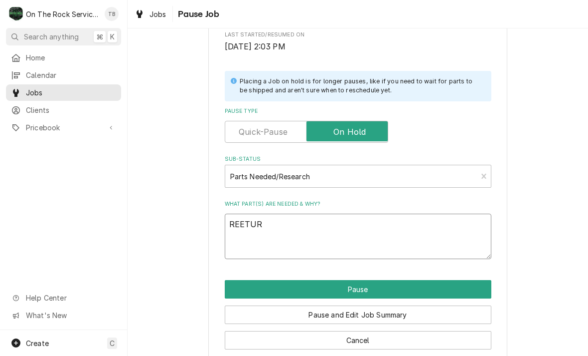
type textarea "x"
type textarea "REETU"
type textarea "x"
type textarea "REET"
type textarea "x"
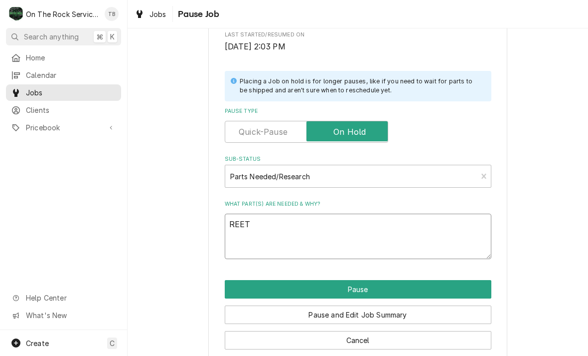
type textarea "REE"
type textarea "x"
type textarea "RE"
type textarea "x"
type textarea "RET"
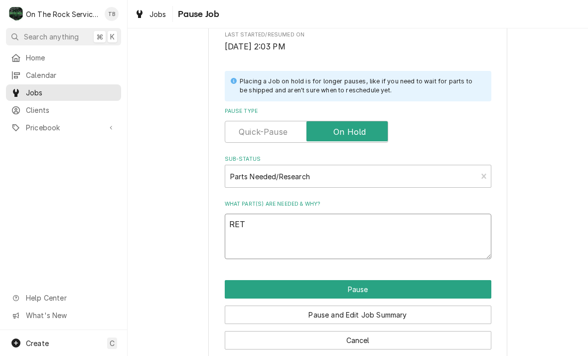
type textarea "x"
type textarea "RETU"
type textarea "x"
type textarea "RETUR"
type textarea "x"
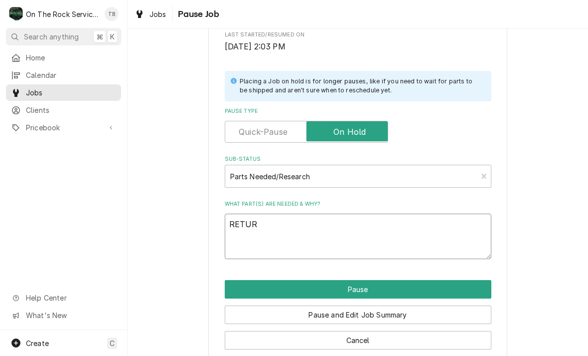
type textarea "RETURN"
type textarea "x"
type textarea "RETURN"
type textarea "x"
type textarea "RETURN W"
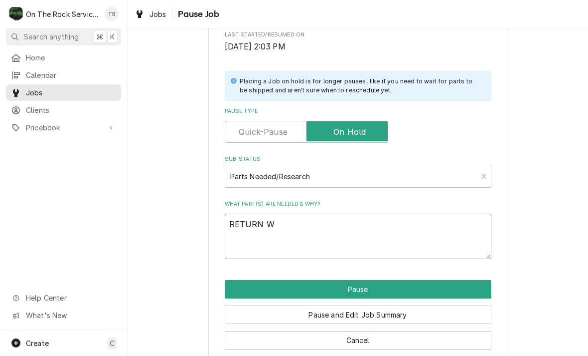
type textarea "x"
type textarea "RETURN WH"
type textarea "x"
type textarea "RETURN WHE"
type textarea "x"
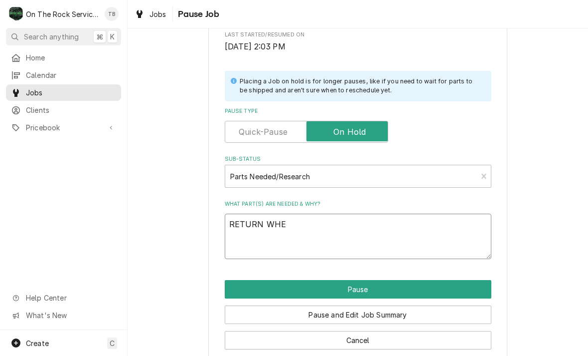
type textarea "RETURN WHEN"
type textarea "x"
type textarea "RETURN WHEN"
type textarea "x"
type textarea "RETURN WHEN NE"
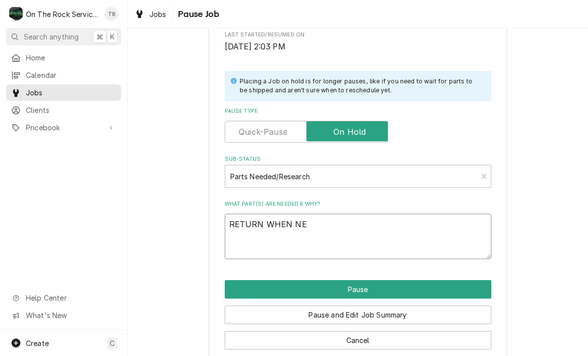
type textarea "x"
type textarea "RETURN WHEN NEW"
type textarea "x"
type textarea "RETURN WHEN NEW"
type textarea "x"
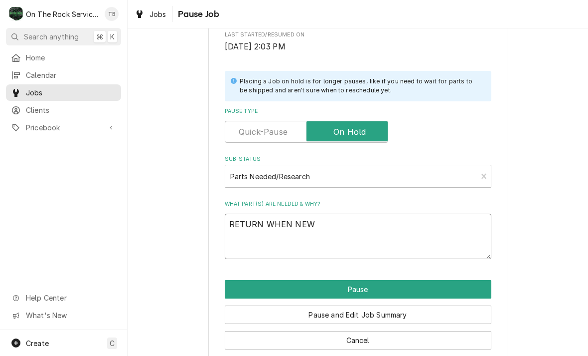
type textarea "RETURN WHEN NEW E"
type textarea "x"
type textarea "RETURN WHEN NEW EL"
type textarea "x"
type textarea "RETURN WHEN NEW ELE"
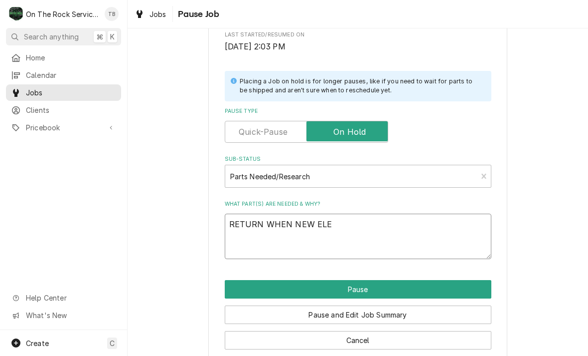
type textarea "x"
type textarea "RETURN WHEN NEW ELEME"
type textarea "x"
type textarea "RETURN WHEN NEW ELEMEN"
type textarea "x"
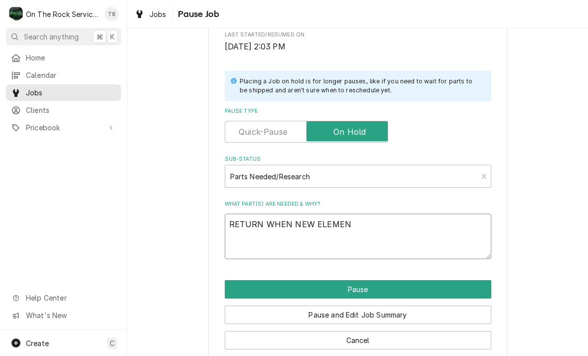
type textarea "RETURN WHEN NEW ELEMENT"
type textarea "x"
type textarea "RETURN WHEN NEW ELEMENT"
type textarea "x"
type textarea "RETURN WHEN NEW ELEMENT R"
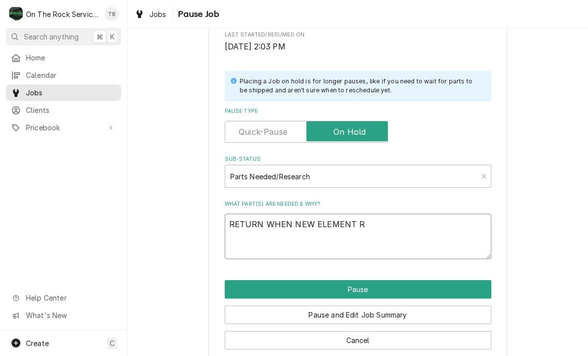
type textarea "x"
type textarea "RETURN WHEN NEW ELEMENT RR"
type textarea "x"
type textarea "RETURN WHEN NEW ELEMENT RRI"
type textarea "x"
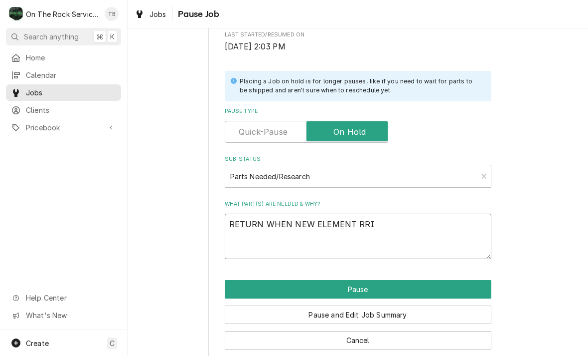
type textarea "RETURN WHEN NEW ELEMENT RR"
type textarea "x"
type textarea "RETURN WHEN NEW ELEMENT R"
type textarea "x"
type textarea "RETURN WHEN NEW ELEMENT"
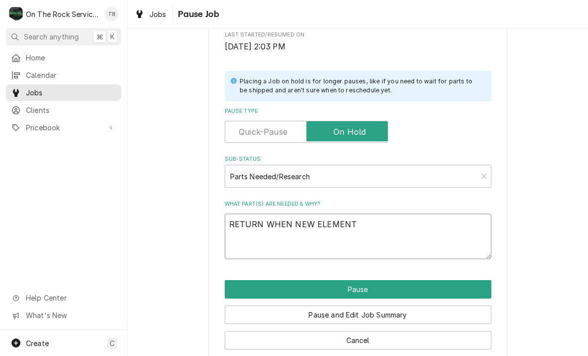
type textarea "x"
type textarea "RETURN WHEN NEW ELEMENT A"
type textarea "x"
type textarea "RETURN WHEN NEW ELEMENT AR"
type textarea "x"
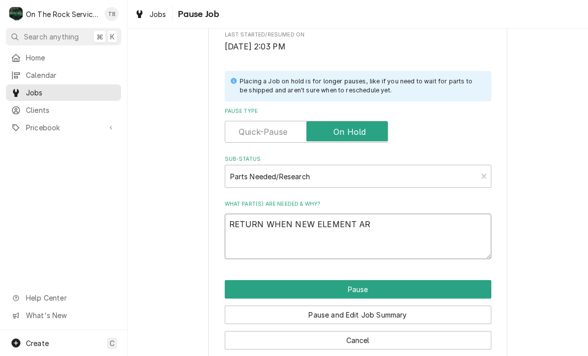
type textarea "RETURN WHEN NEW ELEMENT ARR"
type textarea "x"
type textarea "RETURN WHEN NEW ELEMENT ARRI"
type textarea "x"
type textarea "RETURN WHEN NEW ELEMENT ARRIV"
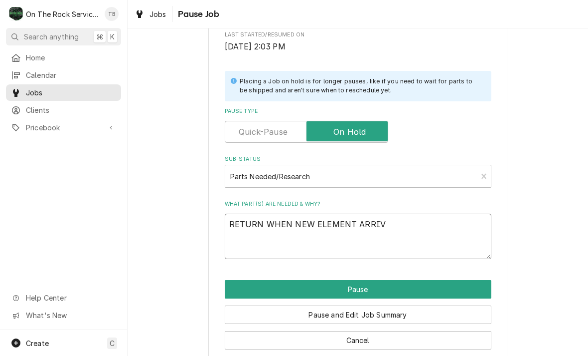
type textarea "x"
type textarea "RETURN WHEN NEW ELEMENT ARRIVE"
type textarea "x"
type textarea "RETURN WHEN NEW ELEMENT ARRIVES"
type textarea "x"
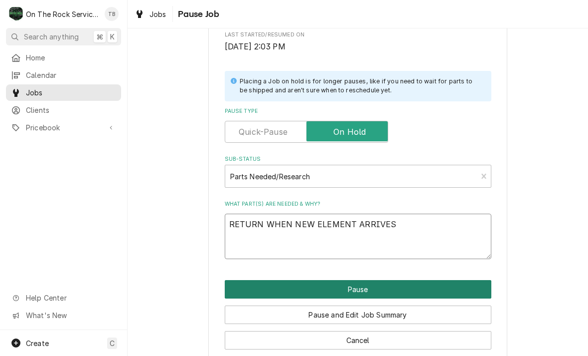
type textarea "RETURN WHEN NEW ELEMENT ARRIVES"
click at [366, 289] on button "Pause" at bounding box center [358, 289] width 267 height 18
type textarea "x"
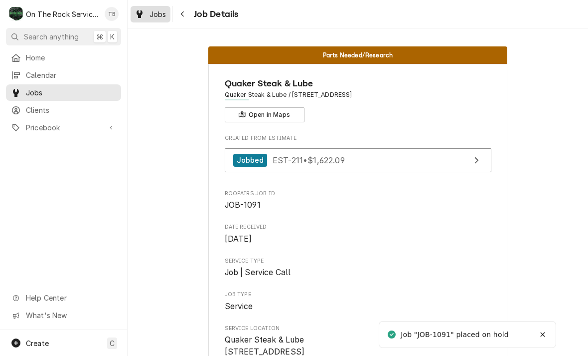
click at [162, 20] on link "Jobs" at bounding box center [151, 14] width 40 height 16
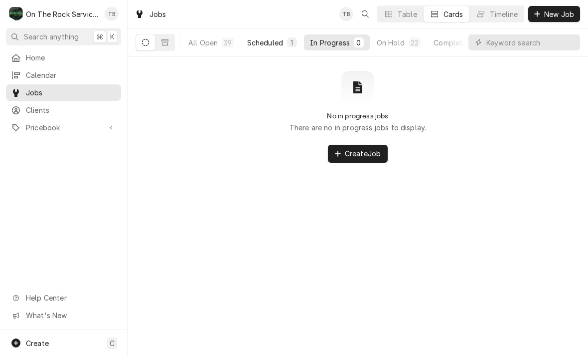
click at [275, 45] on div "Scheduled" at bounding box center [265, 42] width 36 height 10
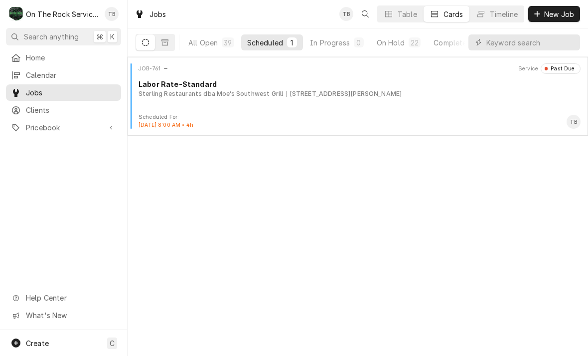
click at [344, 48] on button "In Progress 0" at bounding box center [337, 42] width 66 height 16
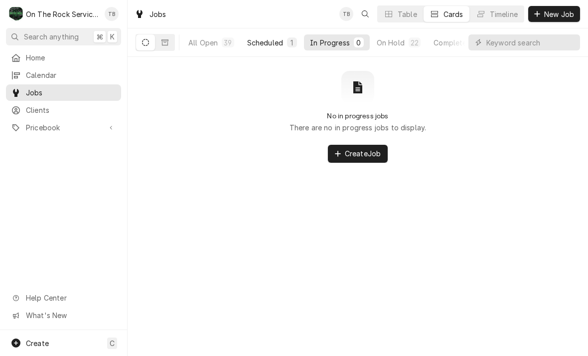
click at [402, 49] on button "On Hold 22" at bounding box center [399, 42] width 56 height 16
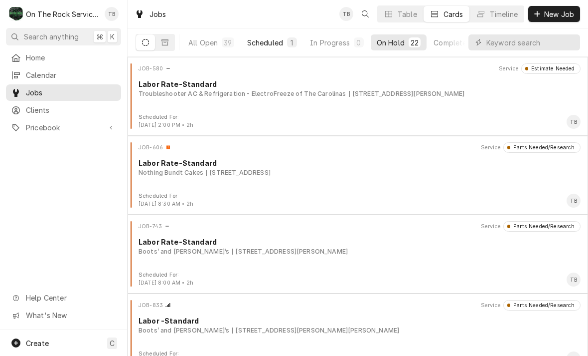
click at [209, 49] on button "All Open 39" at bounding box center [211, 42] width 58 height 16
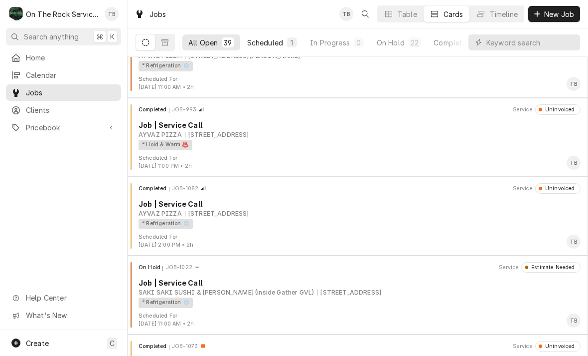
scroll to position [2087, 0]
